Goal: Find specific page/section: Find specific page/section

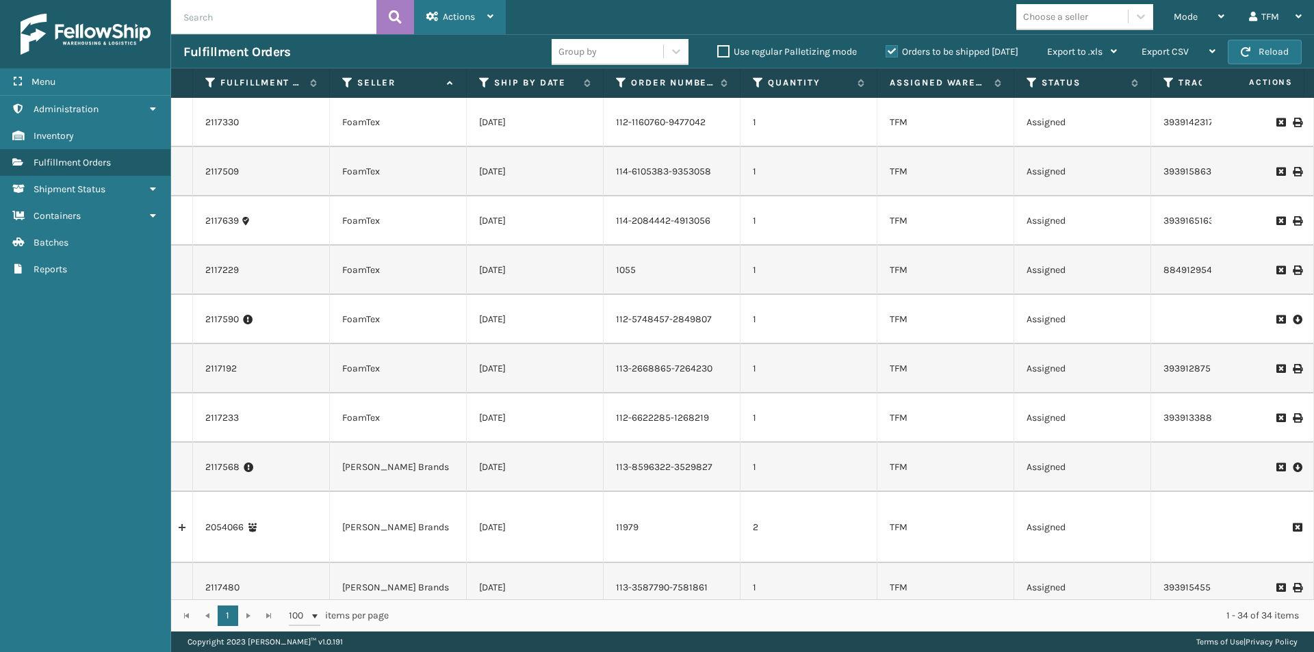
click at [494, 16] on icon at bounding box center [490, 17] width 6 height 10
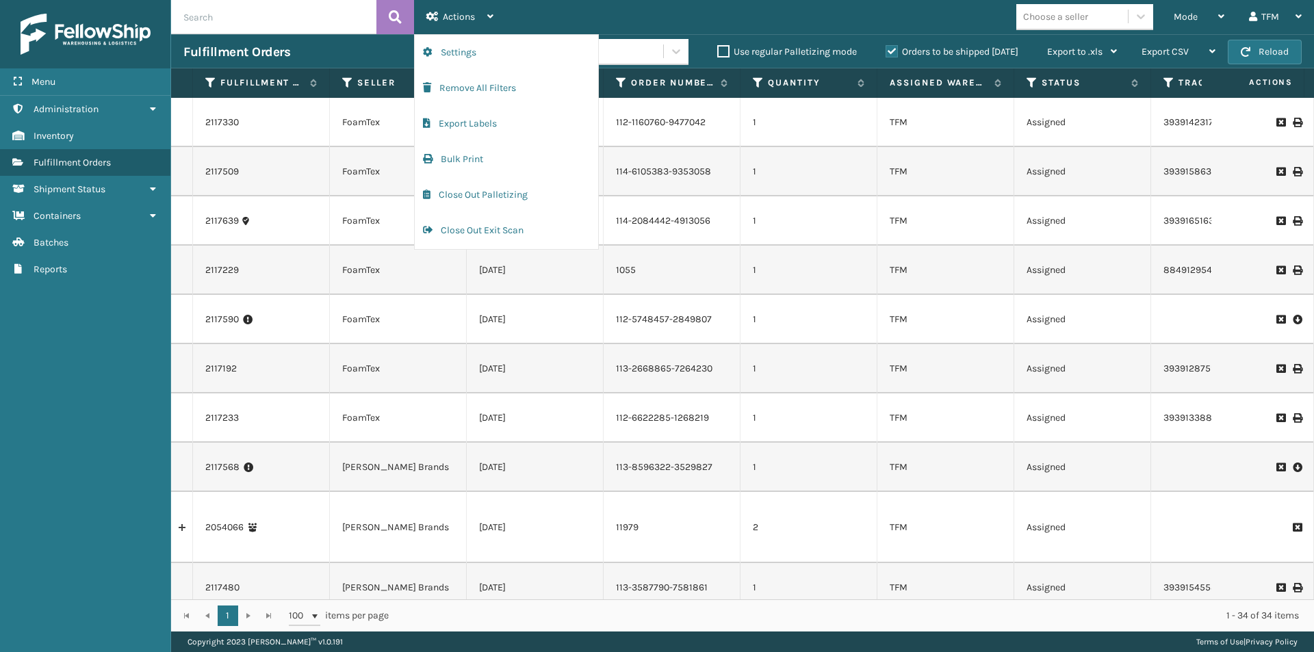
click at [625, 19] on div "Mode Regular Mode Picking Mode Labeling Mode Exit Scan Mode Choose a seller TFM…" at bounding box center [910, 17] width 808 height 34
